Goal: Information Seeking & Learning: Learn about a topic

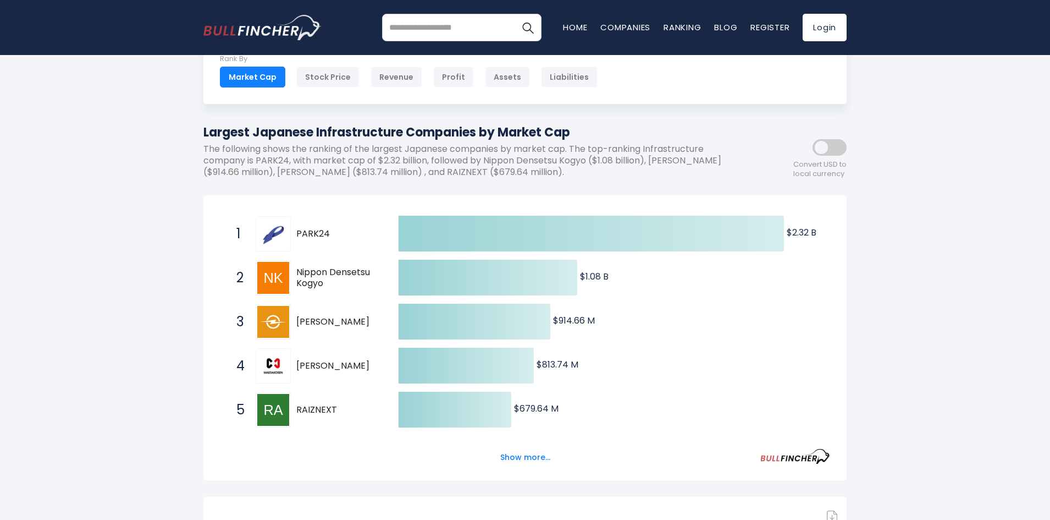
scroll to position [92, 0]
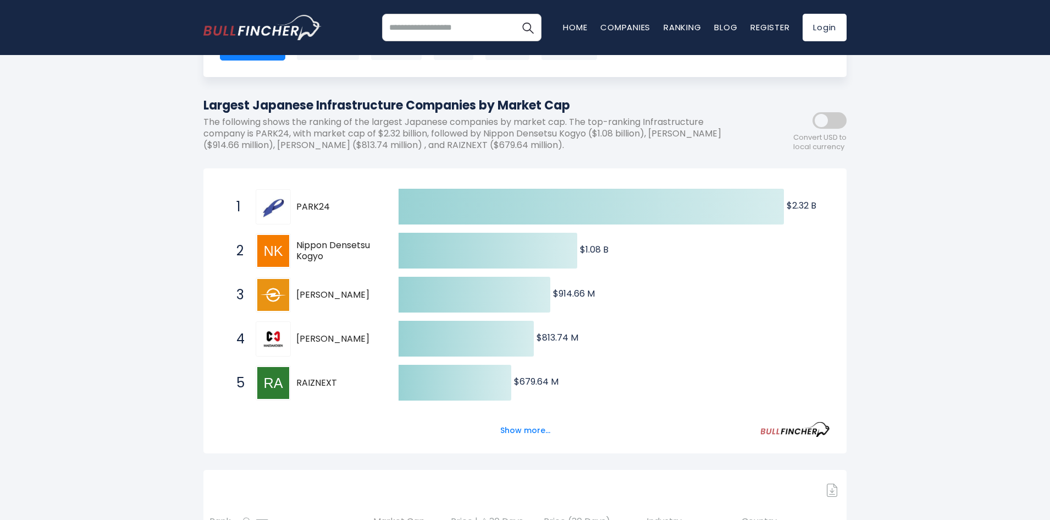
click at [302, 291] on span "[PERSON_NAME]" at bounding box center [337, 295] width 83 height 12
drag, startPoint x: 296, startPoint y: 289, endPoint x: 324, endPoint y: 298, distance: 29.6
click at [324, 298] on div "3 [PERSON_NAME] 1968.T" at bounding box center [305, 294] width 148 height 35
drag, startPoint x: 327, startPoint y: 301, endPoint x: 306, endPoint y: 297, distance: 20.8
click at [306, 297] on span "[PERSON_NAME]" at bounding box center [337, 295] width 83 height 12
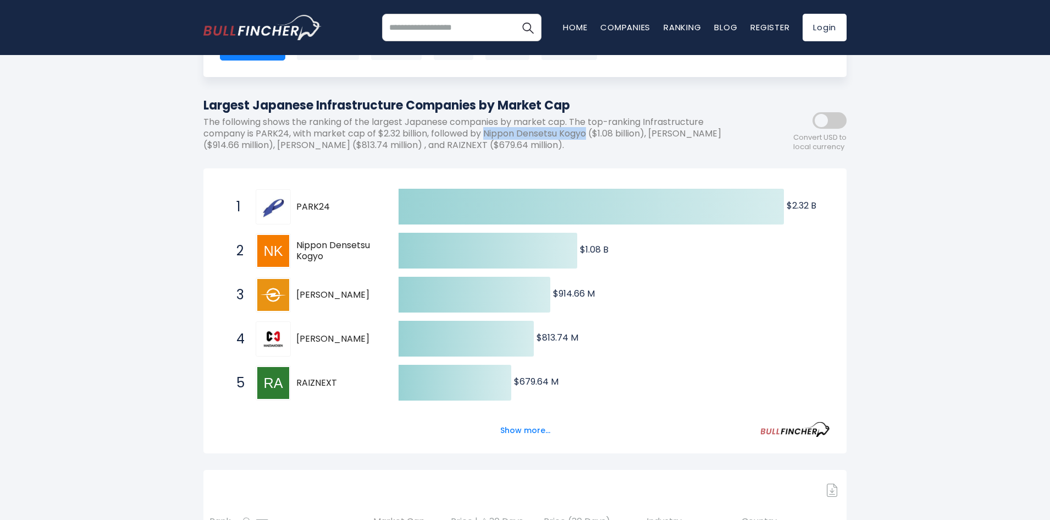
drag, startPoint x: 486, startPoint y: 137, endPoint x: 589, endPoint y: 136, distance: 103.4
click at [589, 136] on p "The following shows the ranking of the largest Japanese companies by market cap…" at bounding box center [475, 134] width 544 height 34
drag, startPoint x: 296, startPoint y: 204, endPoint x: 324, endPoint y: 204, distance: 27.5
click at [324, 204] on span "PARK24" at bounding box center [337, 207] width 83 height 12
click at [568, 136] on p "The following shows the ranking of the largest Japanese companies by market cap…" at bounding box center [475, 134] width 544 height 34
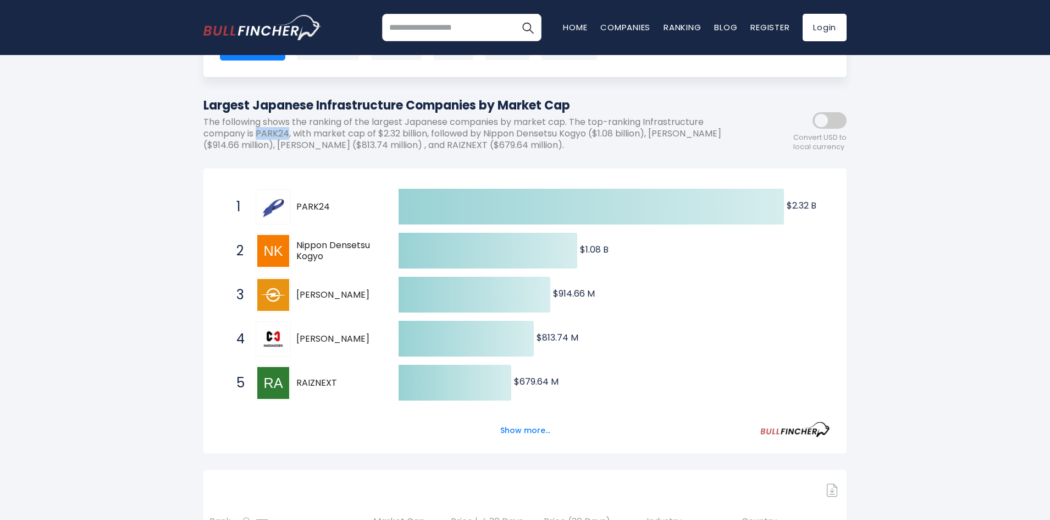
drag, startPoint x: 258, startPoint y: 131, endPoint x: 288, endPoint y: 131, distance: 30.2
click at [288, 131] on p "The following shows the ranking of the largest Japanese companies by market cap…" at bounding box center [475, 134] width 544 height 34
click at [604, 142] on p "The following shows the ranking of the largest Japanese companies by market cap…" at bounding box center [475, 134] width 544 height 34
drag, startPoint x: 656, startPoint y: 131, endPoint x: 233, endPoint y: 150, distance: 423.3
click at [233, 150] on p "The following shows the ranking of the largest Japanese companies by market cap…" at bounding box center [475, 134] width 544 height 34
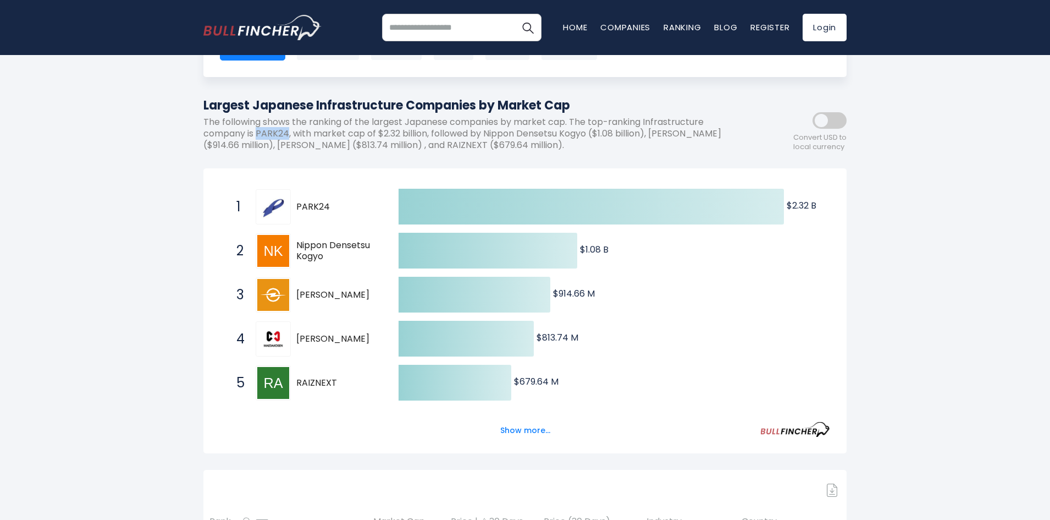
drag, startPoint x: 257, startPoint y: 134, endPoint x: 287, endPoint y: 134, distance: 29.7
click at [287, 134] on p "The following shows the ranking of the largest Japanese companies by market cap…" at bounding box center [475, 134] width 544 height 34
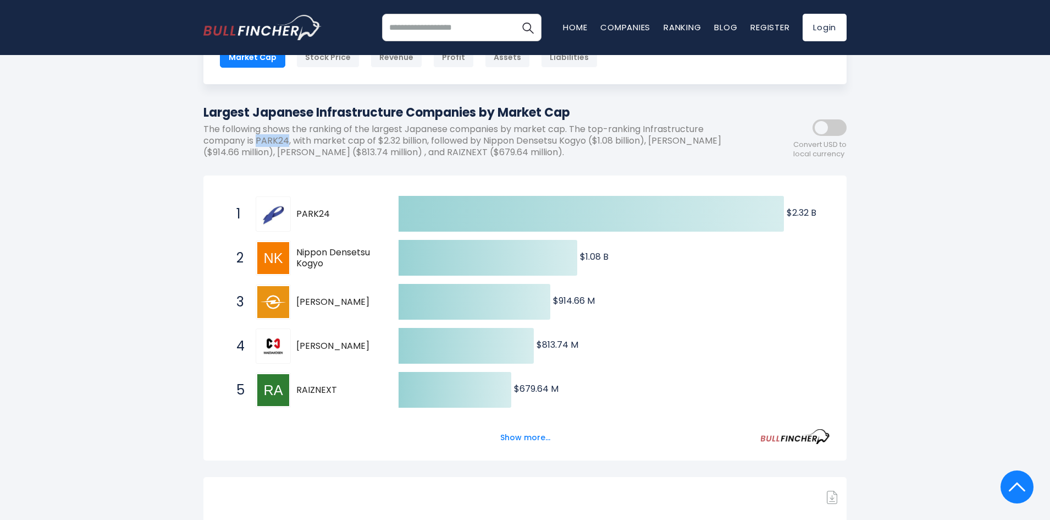
scroll to position [0, 0]
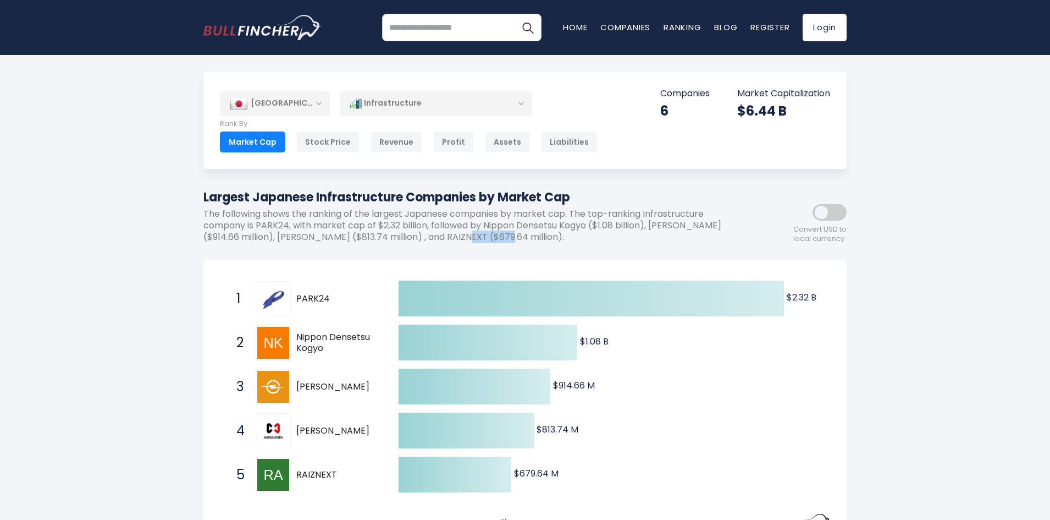
drag, startPoint x: 471, startPoint y: 235, endPoint x: 505, endPoint y: 239, distance: 34.3
click at [510, 239] on p "The following shows the ranking of the largest Japanese companies by market cap…" at bounding box center [475, 225] width 544 height 34
